Goal: Transaction & Acquisition: Purchase product/service

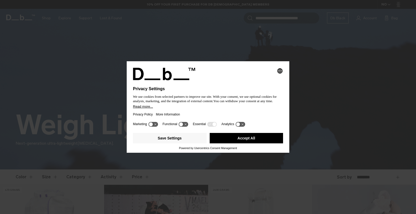
click at [239, 110] on div "Privacy Policy More Information" at bounding box center [208, 114] width 150 height 12
click at [237, 135] on div "Save Settings Accept All" at bounding box center [208, 139] width 150 height 16
click at [235, 143] on button "Accept All" at bounding box center [247, 138] width 74 height 10
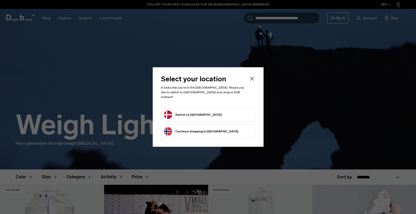
click at [250, 81] on icon "Close" at bounding box center [252, 78] width 6 height 6
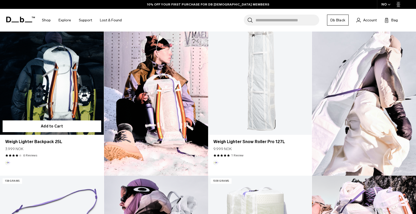
scroll to position [162, 0]
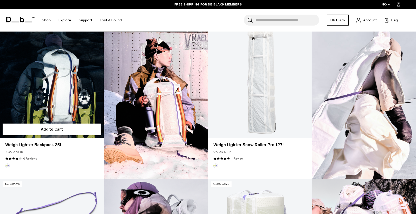
click at [65, 95] on link "Weigh Lighter Backpack 25L" at bounding box center [52, 79] width 104 height 115
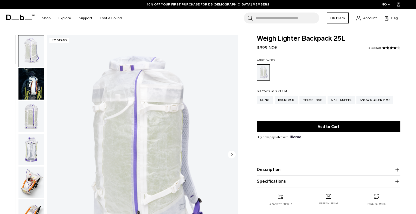
click at [231, 156] on circle "Next slide" at bounding box center [232, 154] width 8 height 8
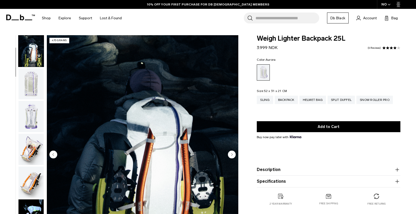
click at [231, 155] on circle "Next slide" at bounding box center [232, 154] width 8 height 8
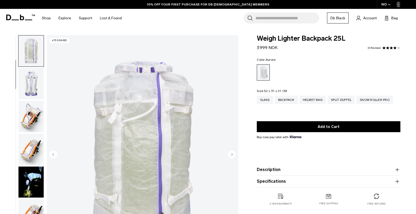
scroll to position [0, 0]
click at [231, 155] on circle "Next slide" at bounding box center [232, 154] width 8 height 8
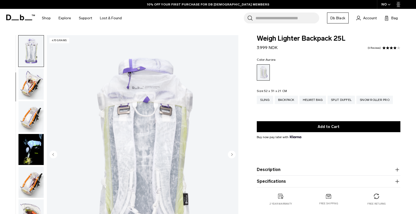
click at [231, 155] on circle "Next slide" at bounding box center [232, 154] width 8 height 8
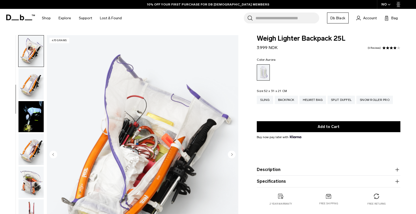
click at [231, 155] on circle "Next slide" at bounding box center [232, 154] width 8 height 8
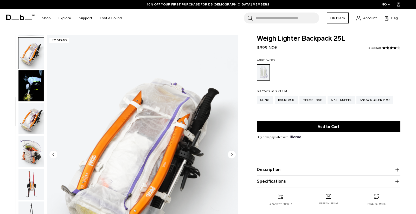
scroll to position [164, 0]
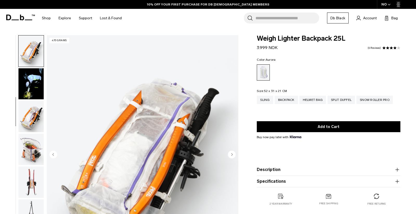
click at [231, 155] on circle "Next slide" at bounding box center [232, 154] width 8 height 8
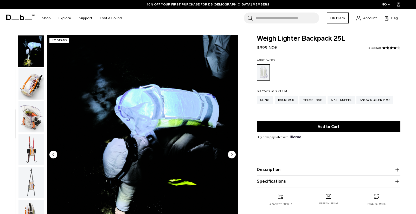
scroll to position [196, 0]
click at [231, 155] on circle "Next slide" at bounding box center [232, 154] width 8 height 8
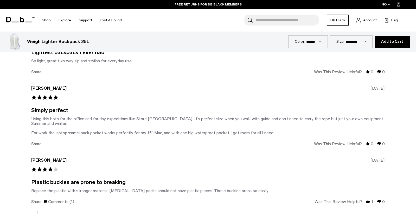
scroll to position [1073, 0]
